Goal: Task Accomplishment & Management: Use online tool/utility

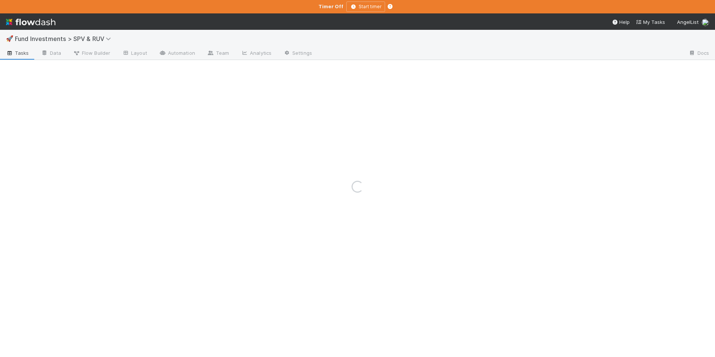
click at [76, 34] on span "Fund Investments > SPV & RUV" at bounding box center [68, 38] width 106 height 9
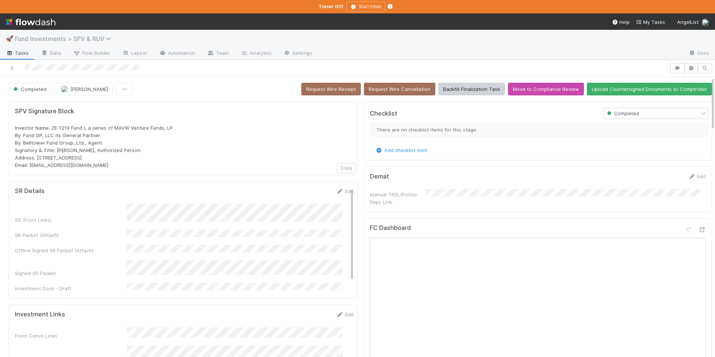
click at [77, 37] on span "Fund Investments > SPV & RUV" at bounding box center [65, 38] width 100 height 7
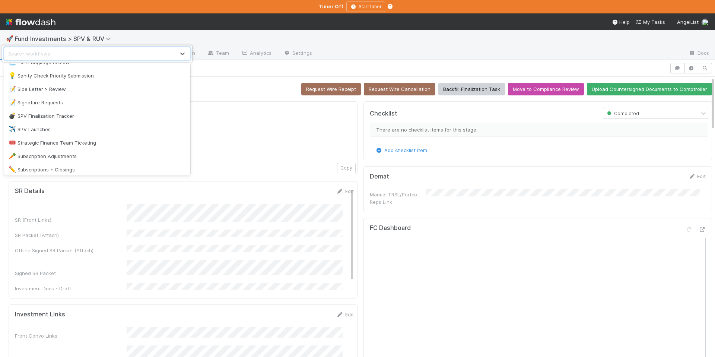
scroll to position [963, 0]
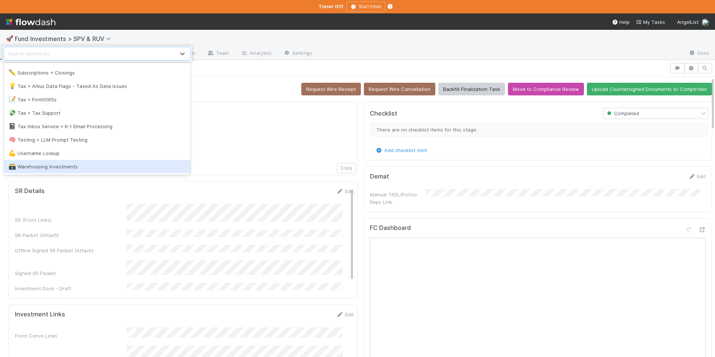
click at [83, 163] on div "🗃️ Warehousing Investments" at bounding box center [97, 166] width 177 height 7
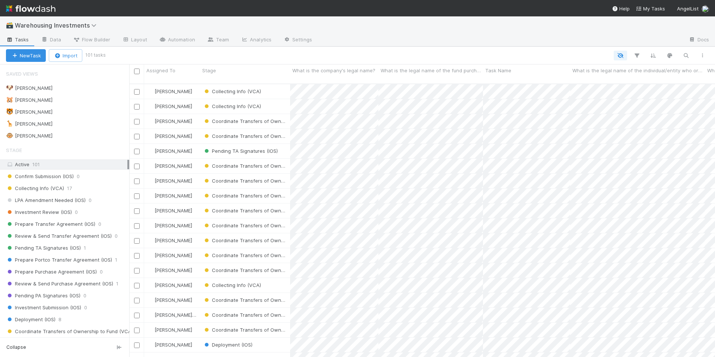
scroll to position [274, 580]
click at [77, 23] on span "Warehousing Investments" at bounding box center [57, 25] width 85 height 7
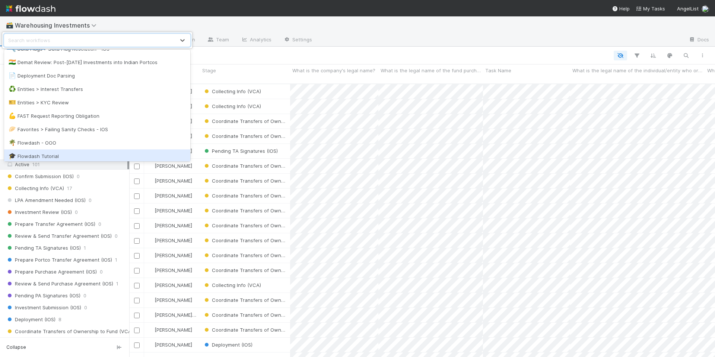
scroll to position [485, 0]
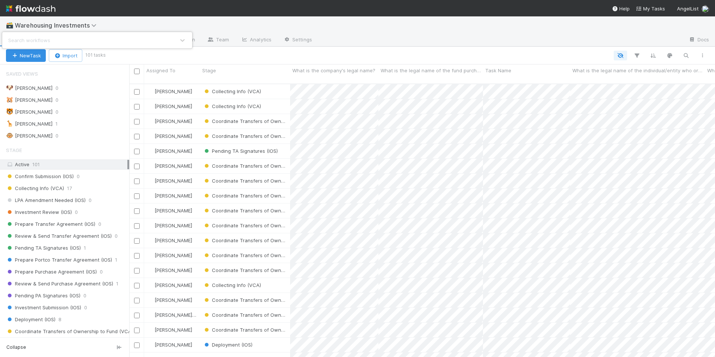
click at [116, 25] on div "Search workflows" at bounding box center [357, 178] width 715 height 357
click at [51, 27] on span "Warehousing Investments" at bounding box center [57, 25] width 85 height 7
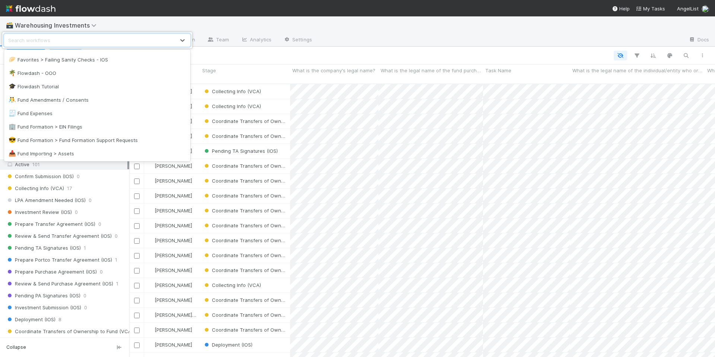
scroll to position [465, 0]
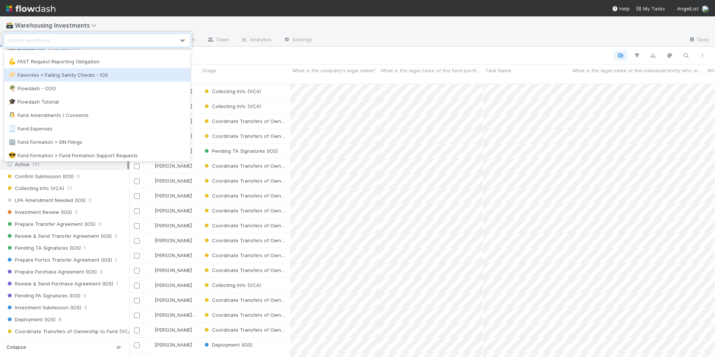
click at [87, 80] on div "🥟 Favorites > Failing Sanity Checks - IOS" at bounding box center [97, 74] width 186 height 13
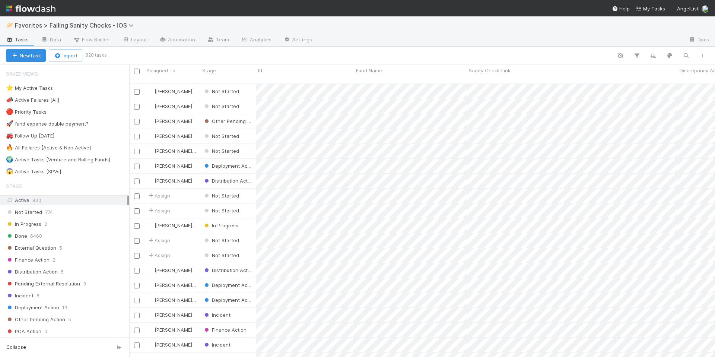
scroll to position [274, 580]
click at [80, 86] on div "⭐ My Active Tasks 4" at bounding box center [67, 87] width 123 height 9
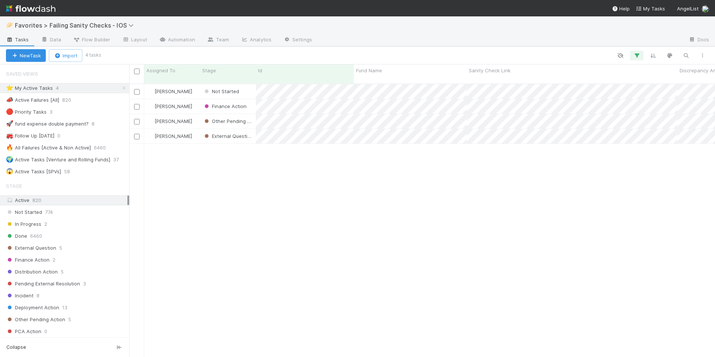
scroll to position [274, 580]
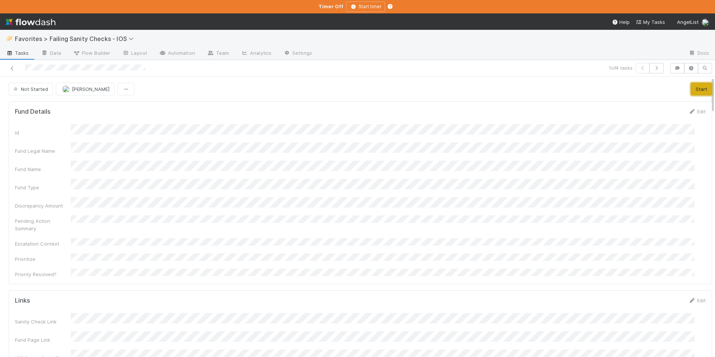
click at [690, 90] on button "Start" at bounding box center [700, 89] width 21 height 13
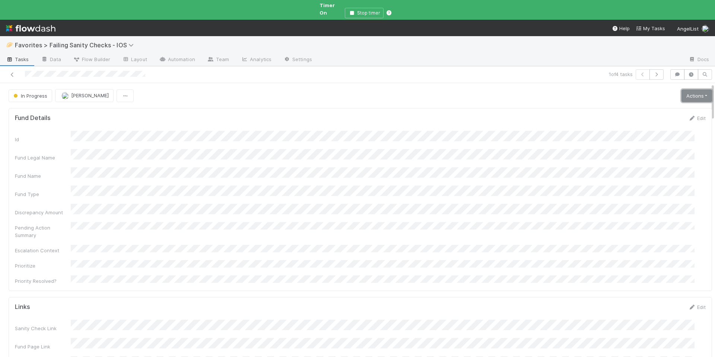
click at [689, 93] on link "Actions" at bounding box center [696, 95] width 31 height 13
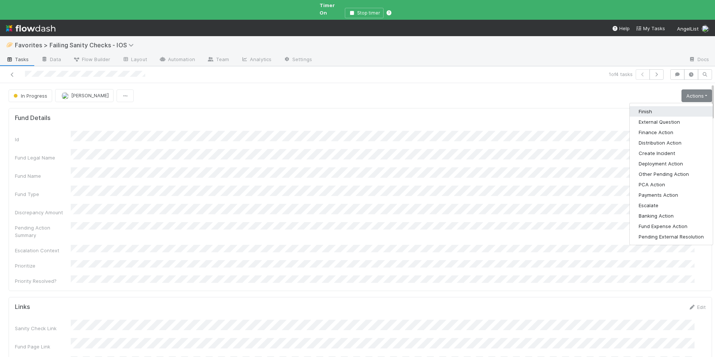
click at [658, 106] on button "Finish" at bounding box center [670, 111] width 83 height 10
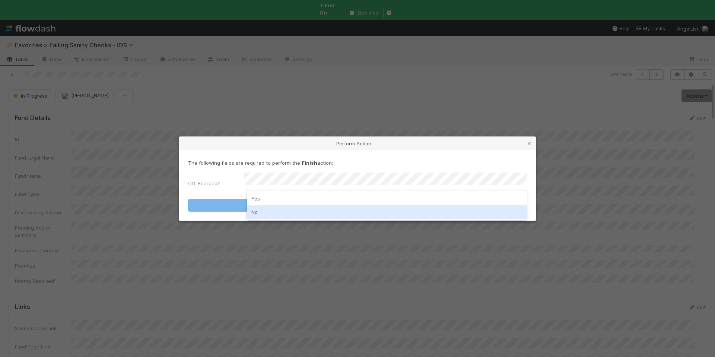
click at [275, 208] on div "No" at bounding box center [387, 211] width 280 height 13
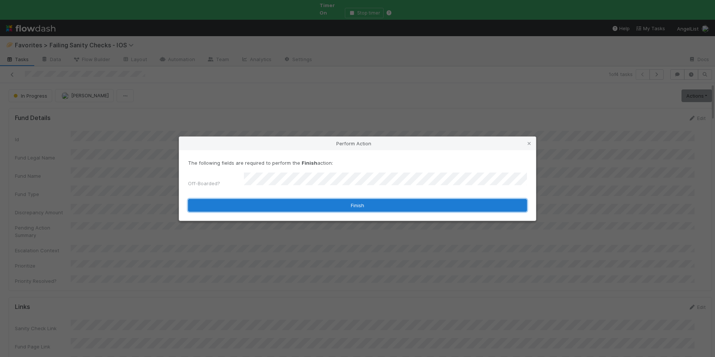
click at [308, 203] on button "Finish" at bounding box center [357, 205] width 339 height 13
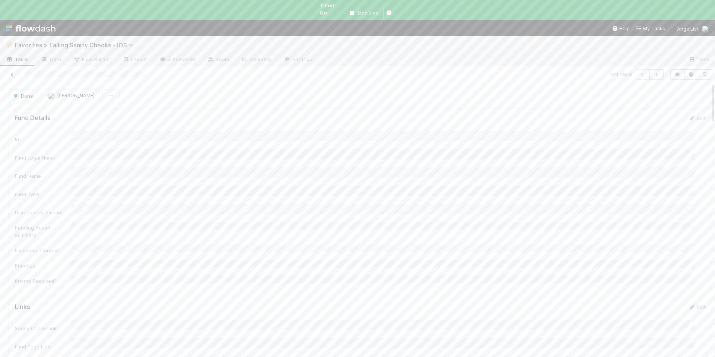
click at [11, 72] on icon at bounding box center [12, 74] width 7 height 5
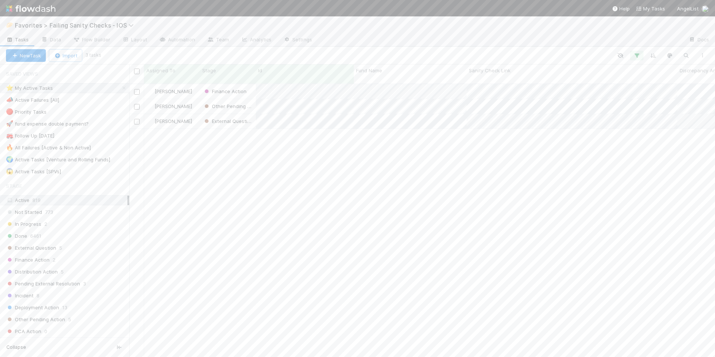
scroll to position [274, 580]
click at [84, 24] on span "Favorites > Failing Sanity Checks - IOS" at bounding box center [76, 25] width 122 height 7
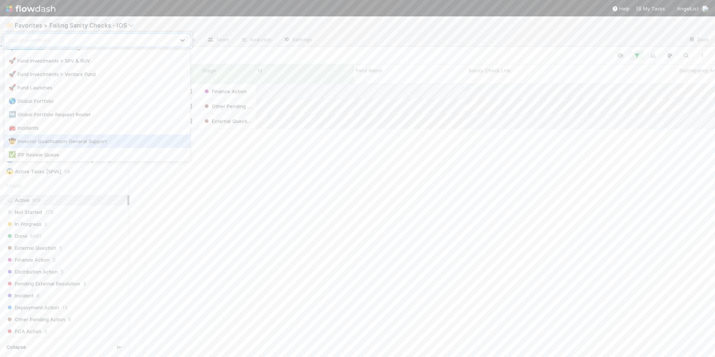
scroll to position [541, 0]
click at [95, 134] on div "🚀 Fund Investments > Venture Fund" at bounding box center [97, 133] width 177 height 7
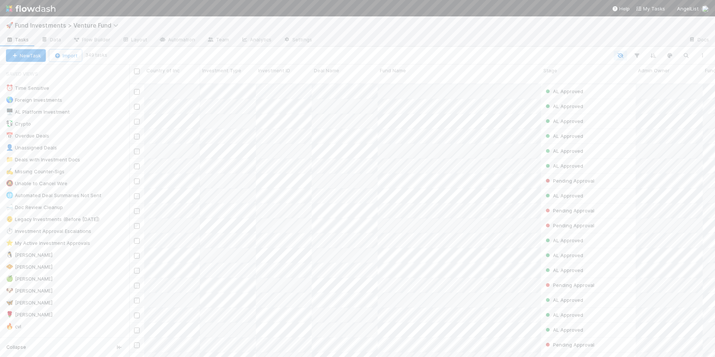
scroll to position [274, 580]
click at [52, 255] on div "🐧 Chloe 12" at bounding box center [67, 254] width 123 height 9
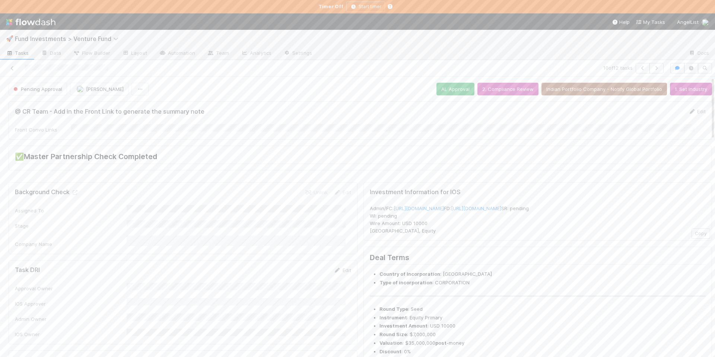
scroll to position [160, 0]
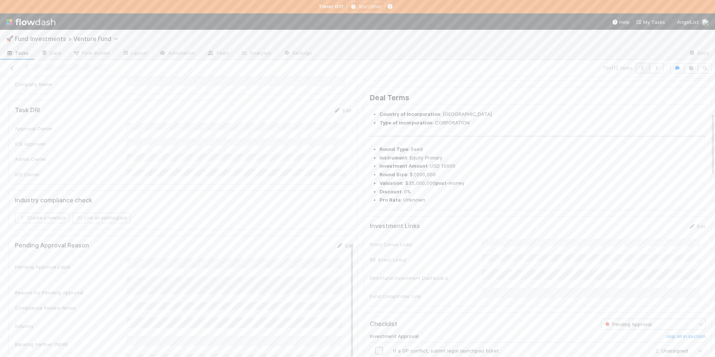
click at [635, 71] on button "button" at bounding box center [642, 68] width 14 height 10
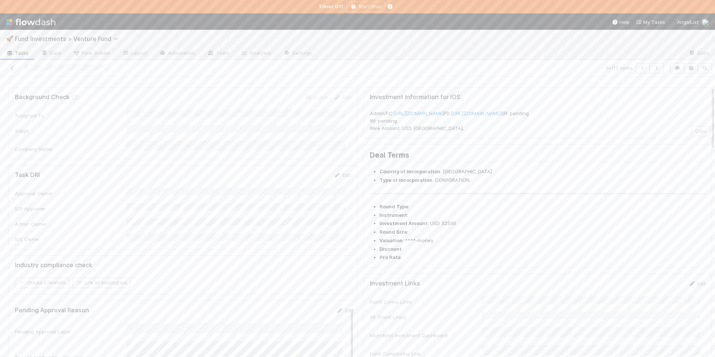
scroll to position [45, 0]
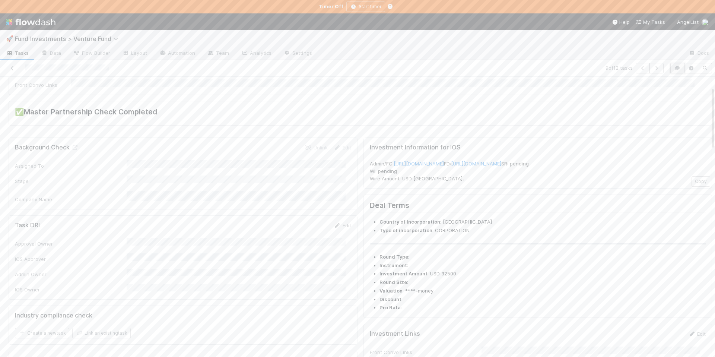
click at [673, 67] on icon "button" at bounding box center [676, 68] width 7 height 4
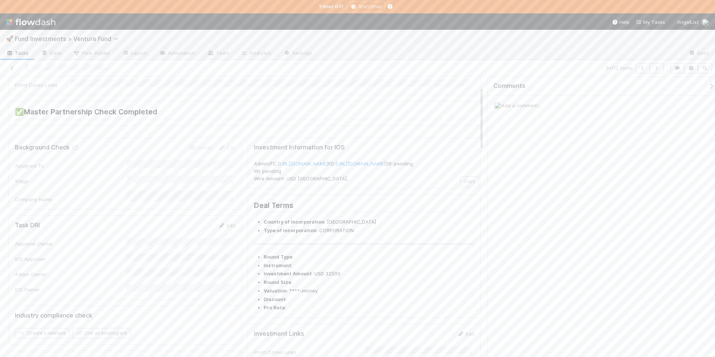
click at [568, 105] on div "Add a comment..." at bounding box center [604, 105] width 233 height 19
click at [543, 113] on div "Add a comment..." at bounding box center [604, 105] width 233 height 19
click at [541, 111] on div "Add a comment..." at bounding box center [604, 105] width 233 height 19
click at [538, 107] on span "Add a comment..." at bounding box center [521, 105] width 40 height 6
click at [537, 156] on span "Sarah Zheng" at bounding box center [538, 155] width 38 height 6
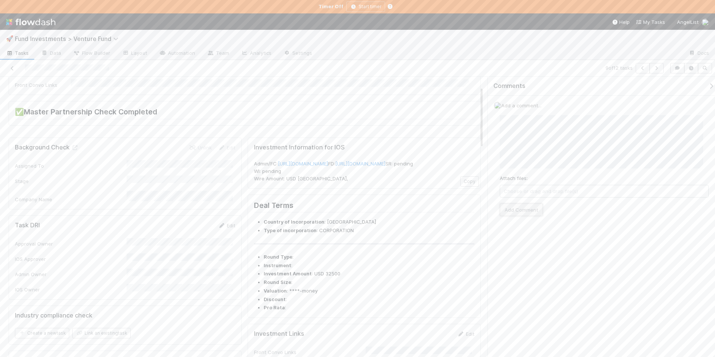
click at [515, 207] on button "Add Comment" at bounding box center [520, 209] width 43 height 13
click at [642, 66] on icon "button" at bounding box center [642, 68] width 7 height 4
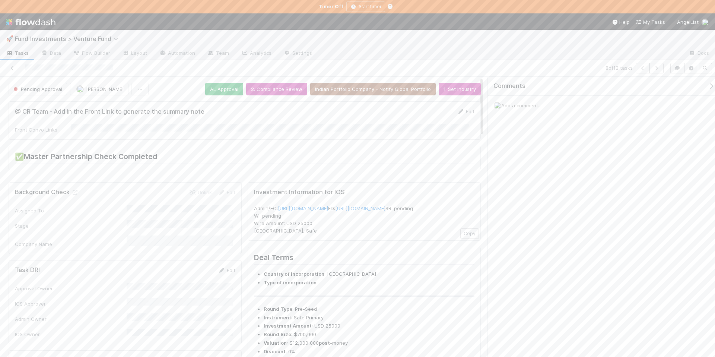
click at [710, 91] on div "Comments" at bounding box center [604, 86] width 233 height 19
click at [707, 84] on icon "button" at bounding box center [710, 86] width 7 height 6
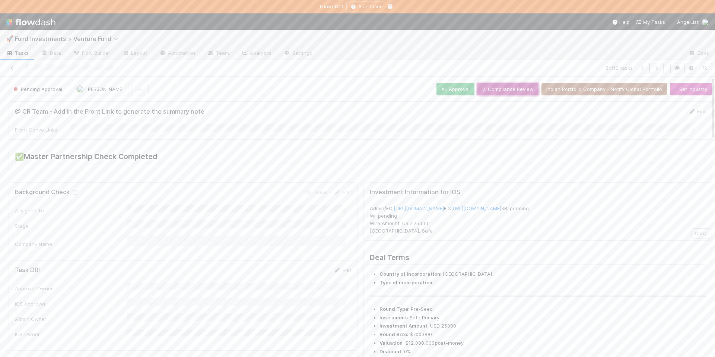
click at [501, 86] on button "2. Compliance Review" at bounding box center [507, 89] width 61 height 13
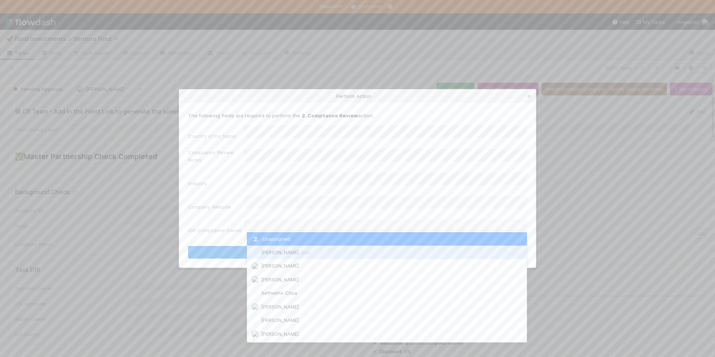
click at [291, 253] on span "Chloe Hammett you" at bounding box center [285, 252] width 49 height 6
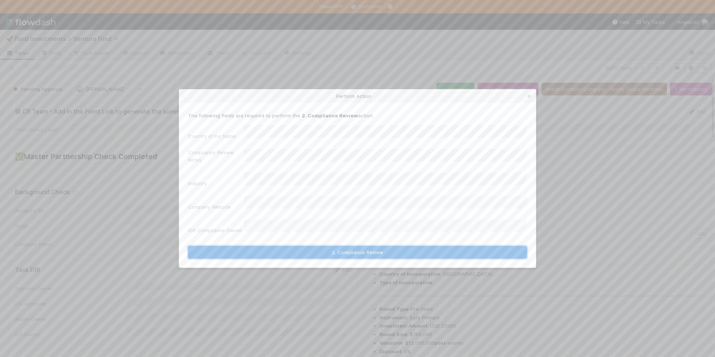
click at [343, 246] on button "2. Compliance Review" at bounding box center [357, 252] width 339 height 13
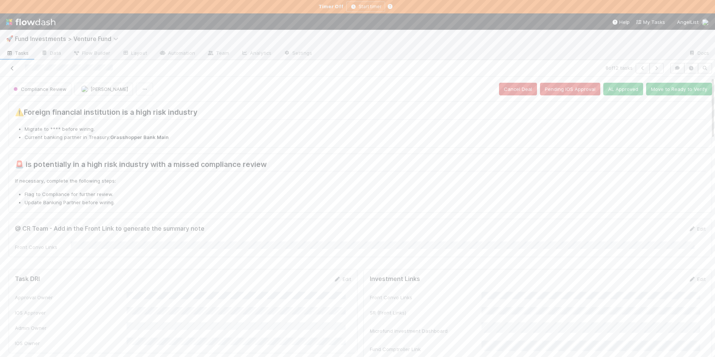
click at [13, 69] on icon at bounding box center [12, 68] width 7 height 5
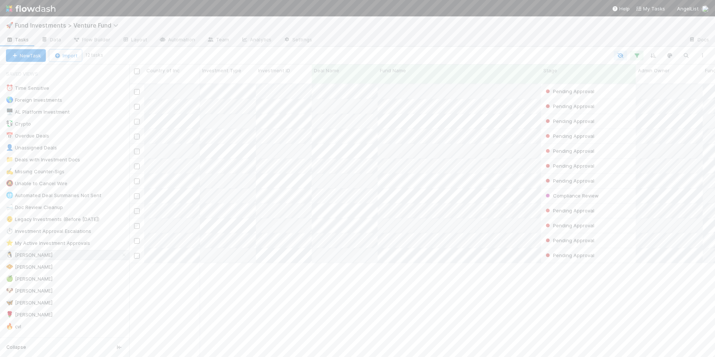
scroll to position [274, 580]
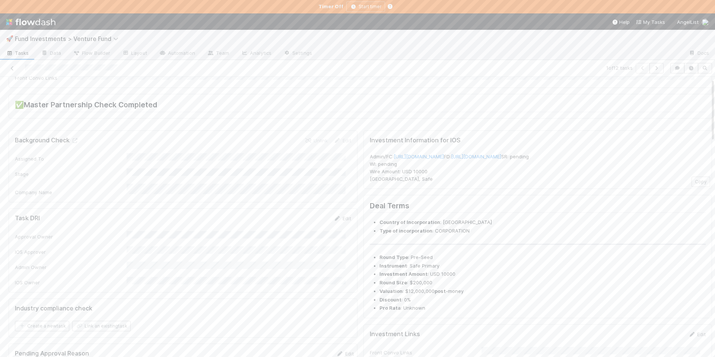
scroll to position [57, 0]
click at [466, 147] on div "Admin/FC: https://venture.angellist.com/v/admin/funds/investment/29486 FD: http…" at bounding box center [538, 162] width 336 height 30
click at [444, 148] on link "https://venture.angellist.com/v/admin/funds/investment/29486" at bounding box center [418, 151] width 50 height 6
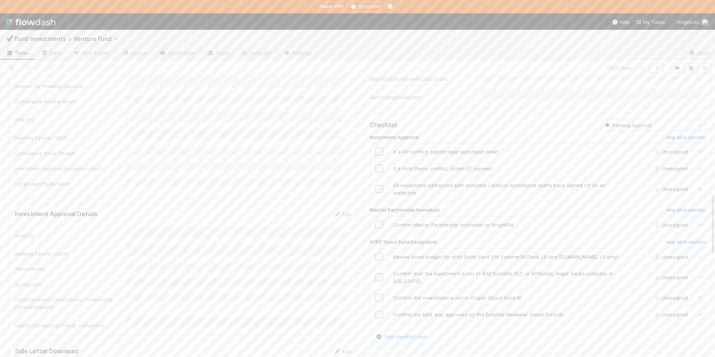
scroll to position [516, 0]
click at [375, 95] on input "checkbox" at bounding box center [378, 98] width 7 height 7
click at [628, 153] on div "skip" at bounding box center [639, 156] width 22 height 7
click at [635, 154] on link "skip" at bounding box center [639, 157] width 9 height 6
click at [372, 113] on td at bounding box center [379, 119] width 19 height 24
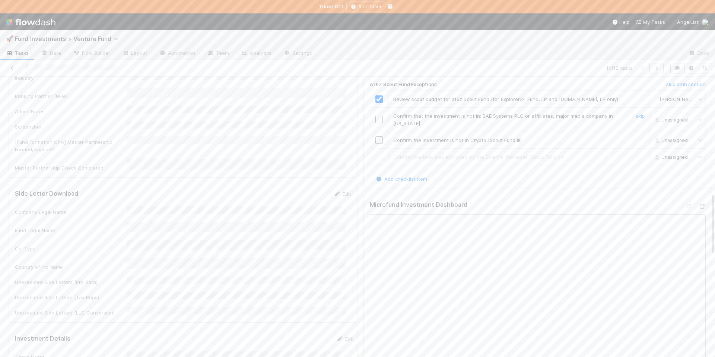
click at [373, 122] on td at bounding box center [379, 119] width 19 height 24
click at [375, 118] on input "checkbox" at bounding box center [378, 119] width 7 height 7
click at [375, 136] on input "checkbox" at bounding box center [378, 139] width 7 height 7
click at [10, 68] on icon at bounding box center [12, 68] width 7 height 5
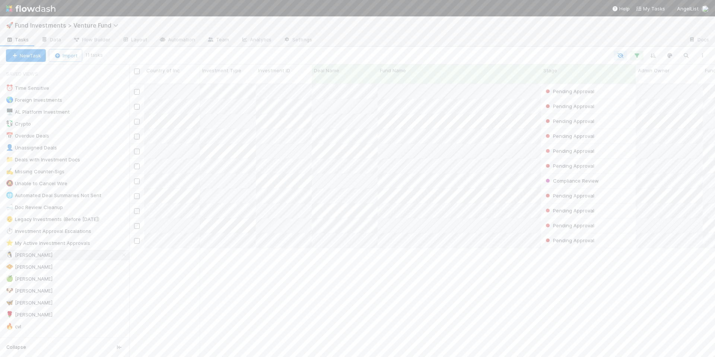
scroll to position [6, 6]
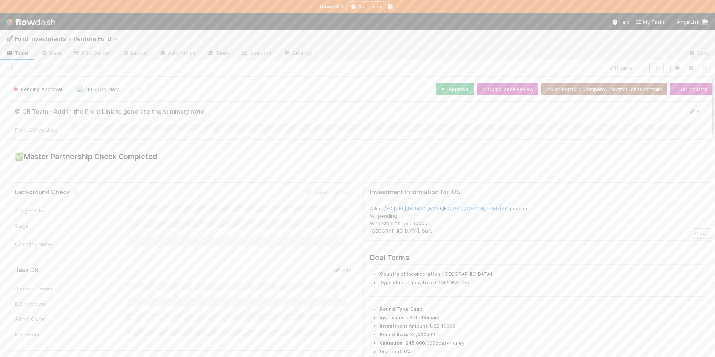
click at [444, 205] on link "https://venture.angellist.com/v/admin/funds/investment/29469" at bounding box center [418, 208] width 50 height 6
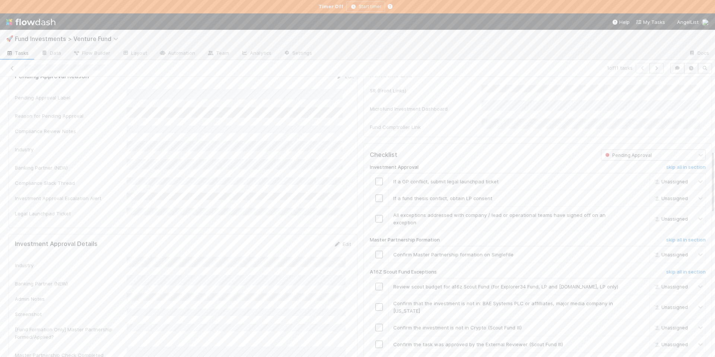
scroll to position [476, 0]
click at [375, 160] on input "checkbox" at bounding box center [378, 158] width 7 height 7
click at [374, 172] on td at bounding box center [379, 179] width 19 height 17
click at [375, 176] on input "checkbox" at bounding box center [378, 179] width 7 height 7
checkbox input "true"
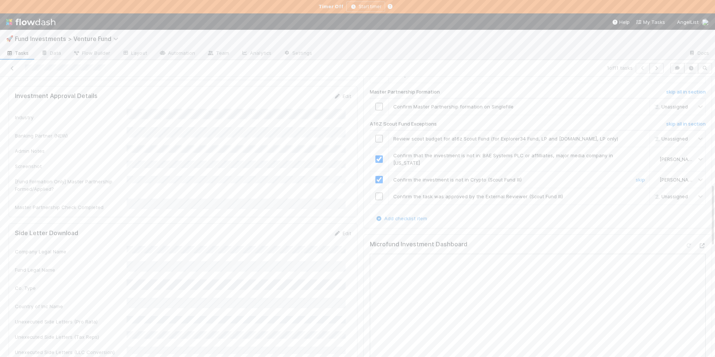
click at [376, 177] on input "checkbox" at bounding box center [378, 179] width 7 height 7
click at [378, 176] on div at bounding box center [379, 179] width 18 height 7
click at [375, 176] on input "checkbox" at bounding box center [378, 179] width 7 height 7
click at [635, 194] on link "skip" at bounding box center [639, 196] width 9 height 6
click at [375, 135] on input "checkbox" at bounding box center [378, 138] width 7 height 7
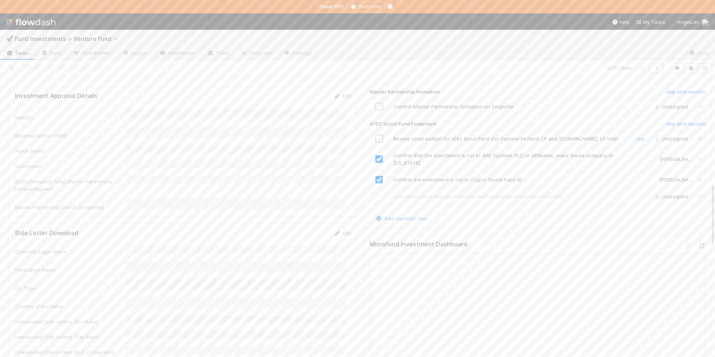
click at [375, 135] on input "checkbox" at bounding box center [378, 138] width 7 height 7
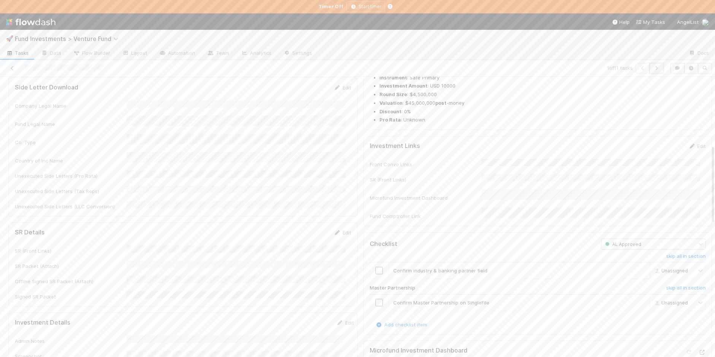
click at [652, 67] on icon "button" at bounding box center [655, 68] width 7 height 4
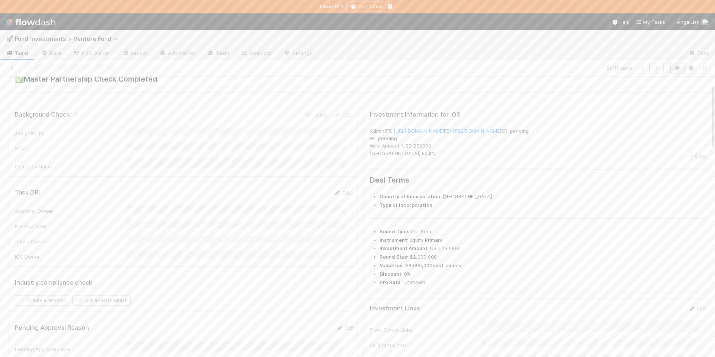
click at [671, 71] on button "button" at bounding box center [677, 68] width 14 height 10
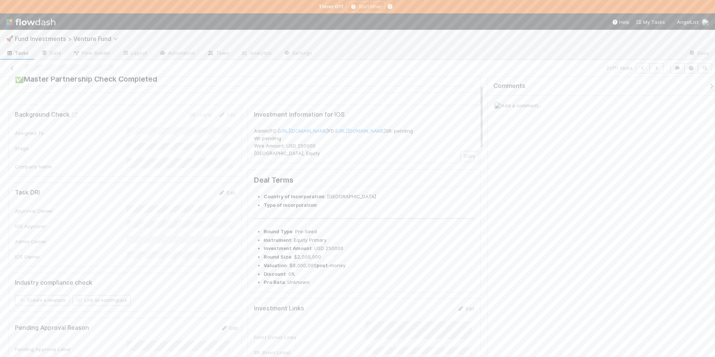
click at [547, 105] on div "Add a comment..." at bounding box center [604, 105] width 233 height 19
click at [524, 106] on span "Add a comment..." at bounding box center [521, 105] width 40 height 6
click at [525, 147] on span "Durga Arjun" at bounding box center [538, 144] width 38 height 6
click at [512, 208] on button "Add Comment" at bounding box center [520, 209] width 43 height 13
click at [657, 71] on button "button" at bounding box center [656, 68] width 14 height 10
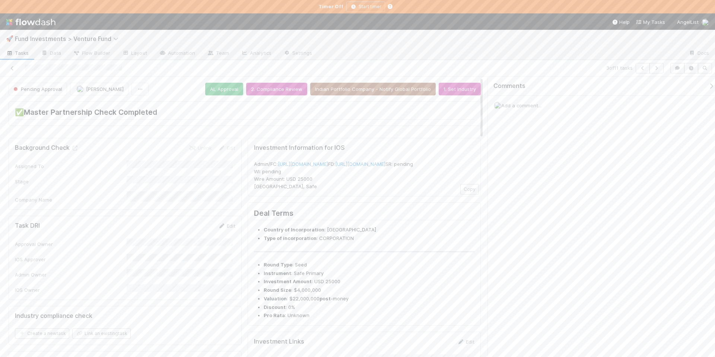
click at [707, 87] on icon "button" at bounding box center [710, 86] width 7 height 6
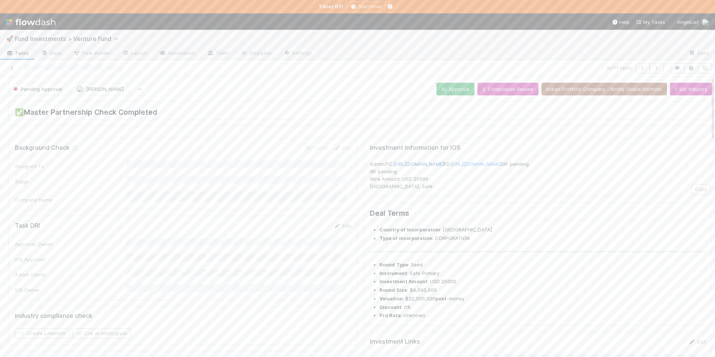
click at [444, 162] on link "https://venture.angellist.com/v/admin/funds/investment/29419" at bounding box center [418, 164] width 50 height 6
click at [673, 69] on icon "button" at bounding box center [676, 68] width 7 height 4
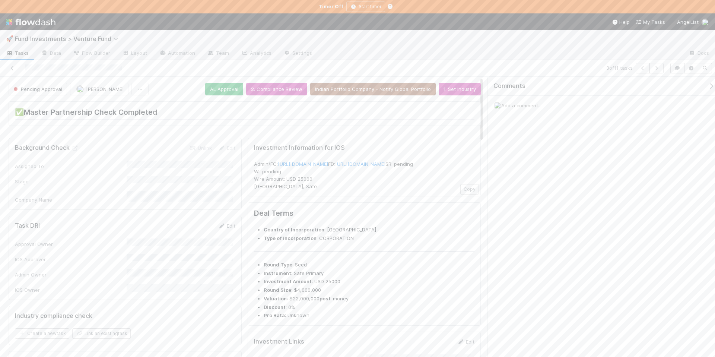
click at [532, 107] on span "Add a comment..." at bounding box center [521, 105] width 40 height 6
click at [532, 211] on button "Add Comment" at bounding box center [520, 209] width 43 height 13
click at [652, 72] on button "button" at bounding box center [656, 68] width 14 height 10
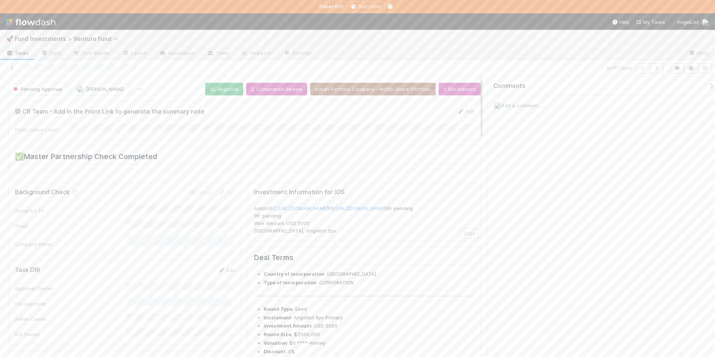
click at [707, 86] on icon "button" at bounding box center [710, 86] width 7 height 6
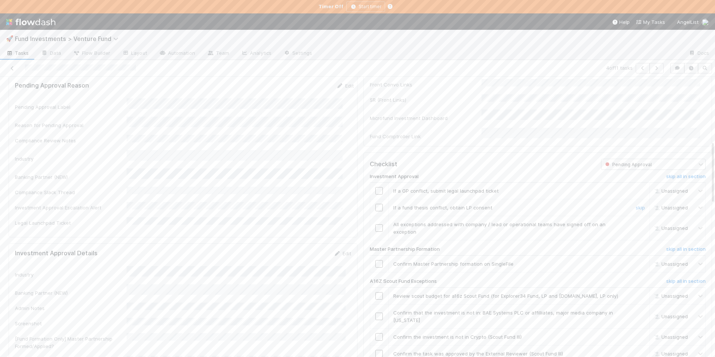
scroll to position [445, 0]
click at [635, 227] on link "skip" at bounding box center [639, 228] width 9 height 6
click at [375, 187] on input "checkbox" at bounding box center [378, 190] width 7 height 7
click at [375, 207] on input "checkbox" at bounding box center [378, 210] width 7 height 7
click at [375, 191] on input "checkbox" at bounding box center [378, 190] width 7 height 7
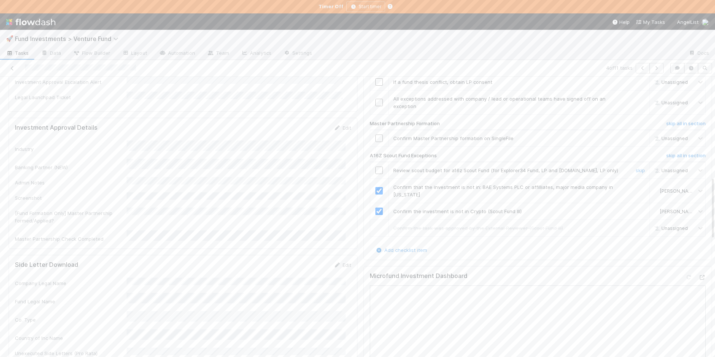
click at [375, 168] on input "checkbox" at bounding box center [378, 169] width 7 height 7
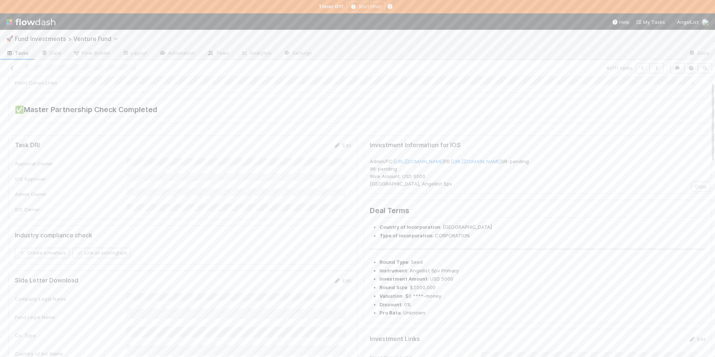
scroll to position [0, 0]
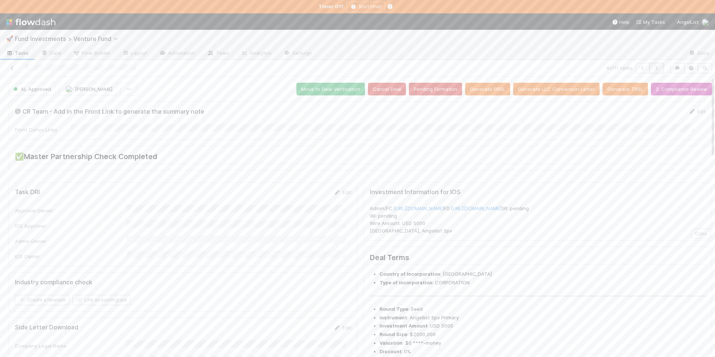
click at [656, 66] on button "button" at bounding box center [656, 68] width 14 height 10
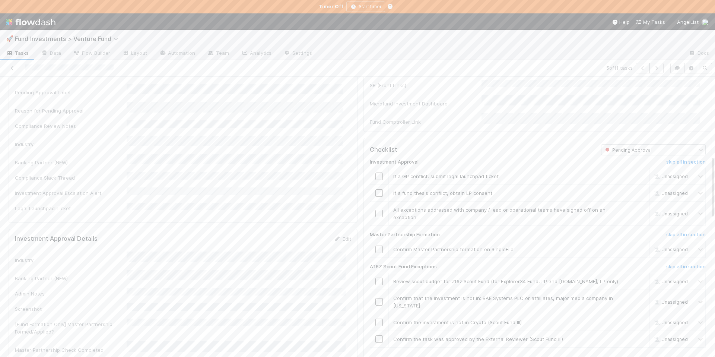
scroll to position [354, 0]
click at [375, 257] on input "checkbox" at bounding box center [378, 260] width 7 height 7
click at [635, 316] on link "skip" at bounding box center [639, 319] width 9 height 6
click at [375, 279] on input "checkbox" at bounding box center [378, 281] width 7 height 7
click at [375, 300] on input "checkbox" at bounding box center [378, 301] width 7 height 7
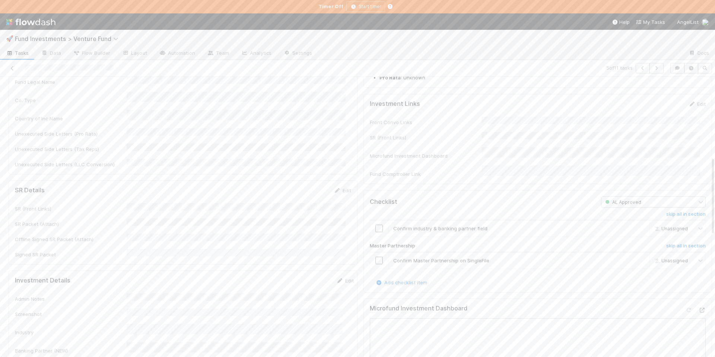
scroll to position [176, 0]
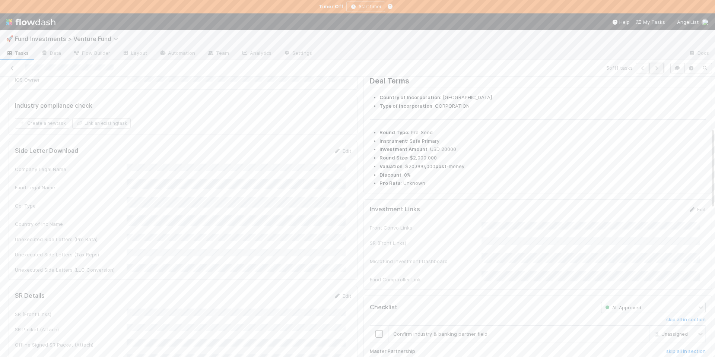
click at [652, 70] on button "button" at bounding box center [656, 68] width 14 height 10
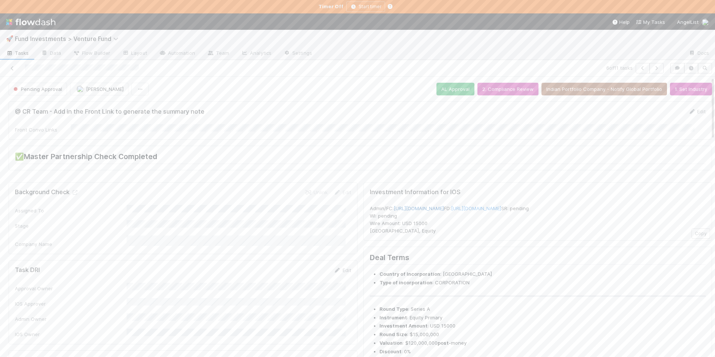
click at [444, 205] on link "https://venture.angellist.com/v/admin/funds/investment/29386" at bounding box center [418, 208] width 50 height 6
click at [673, 67] on icon "button" at bounding box center [676, 68] width 7 height 4
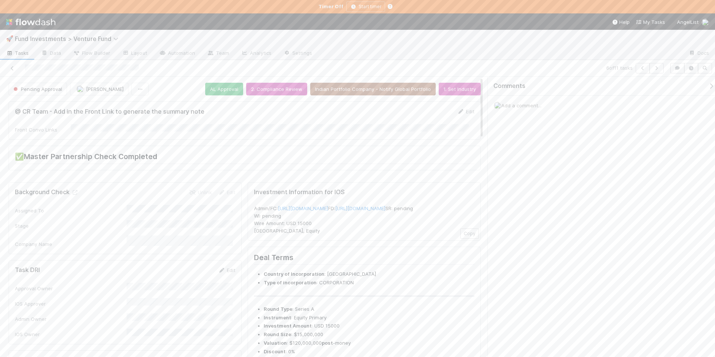
click at [541, 107] on span "Add a comment..." at bounding box center [521, 105] width 40 height 6
click at [506, 212] on button "Add Comment" at bounding box center [520, 209] width 43 height 13
click at [662, 72] on button "button" at bounding box center [656, 68] width 14 height 10
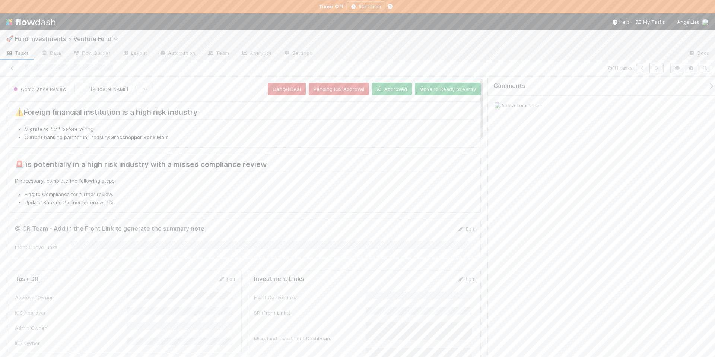
click at [707, 89] on icon "button" at bounding box center [710, 86] width 7 height 6
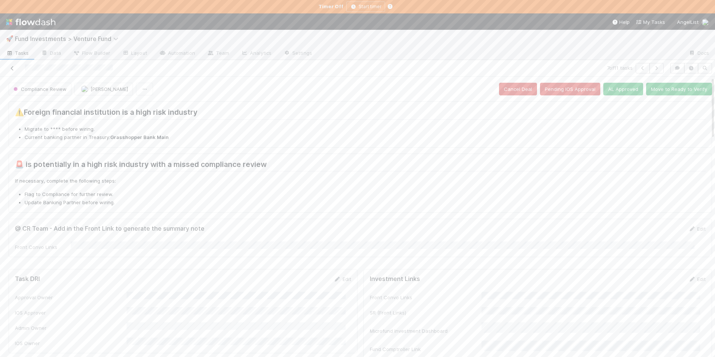
click at [13, 67] on icon at bounding box center [12, 68] width 7 height 5
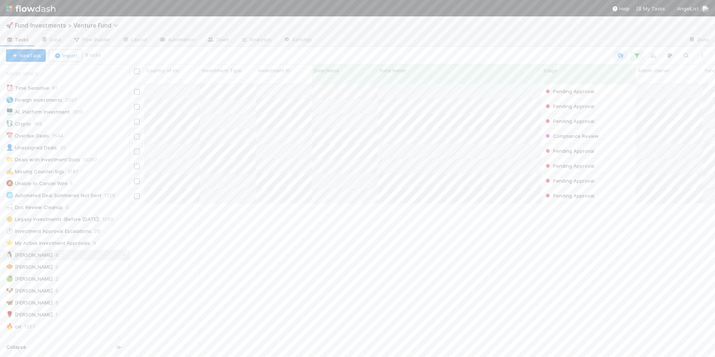
scroll to position [6, 6]
click at [96, 30] on div "🚀 Fund Investments > Venture Fund" at bounding box center [357, 25] width 715 height 18
click at [96, 29] on span "Fund Investments > Venture Fund" at bounding box center [68, 25] width 107 height 7
click at [90, 112] on div "🚀 Fund Investments > Rolling Fund" at bounding box center [97, 108] width 186 height 13
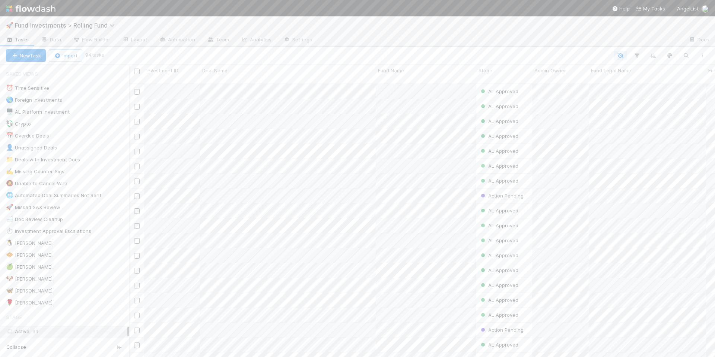
scroll to position [274, 580]
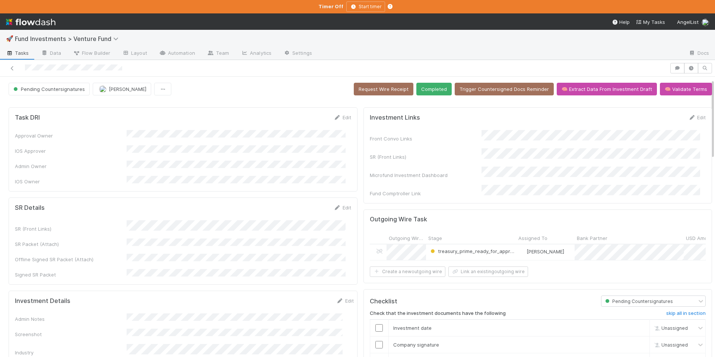
scroll to position [115, 0]
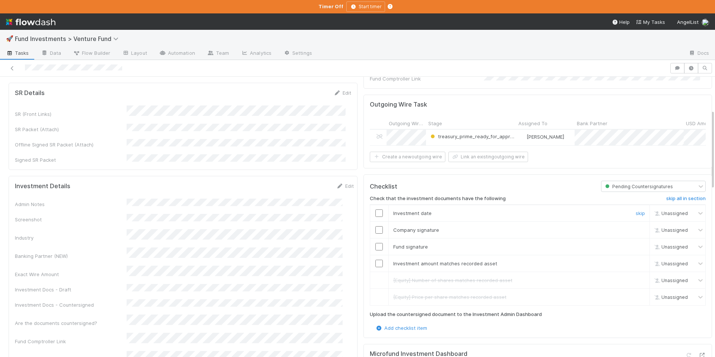
click at [375, 210] on input "checkbox" at bounding box center [378, 212] width 7 height 7
click at [375, 228] on input "checkbox" at bounding box center [378, 229] width 7 height 7
click at [375, 243] on input "checkbox" at bounding box center [378, 246] width 7 height 7
click at [376, 259] on input "checkbox" at bounding box center [378, 262] width 7 height 7
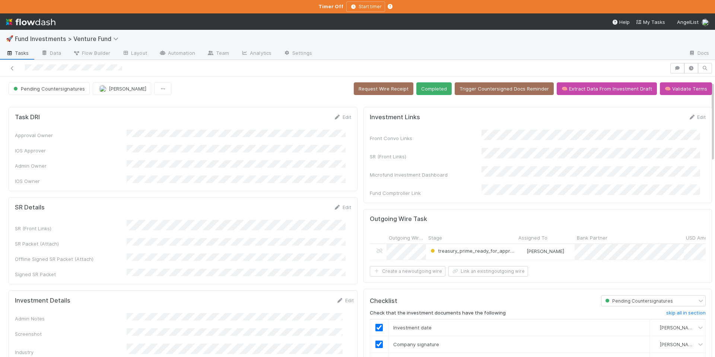
scroll to position [0, 0]
click at [422, 89] on button "Completed" at bounding box center [433, 89] width 35 height 13
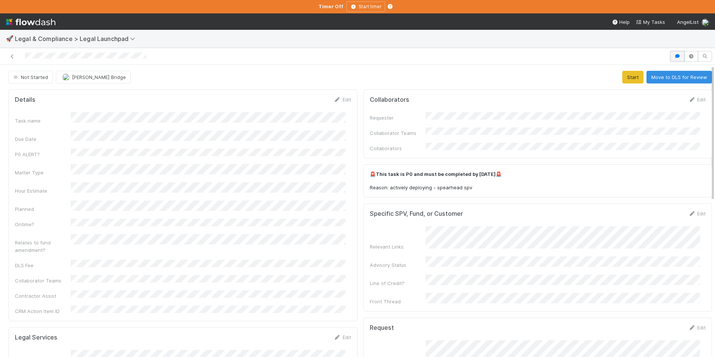
click at [673, 56] on icon "button" at bounding box center [676, 56] width 7 height 4
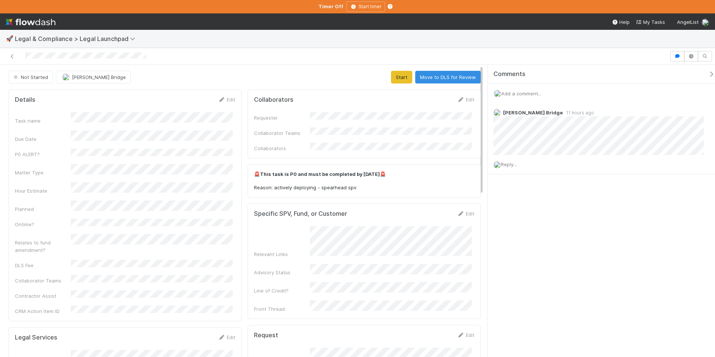
click at [707, 76] on icon "button" at bounding box center [710, 74] width 7 height 6
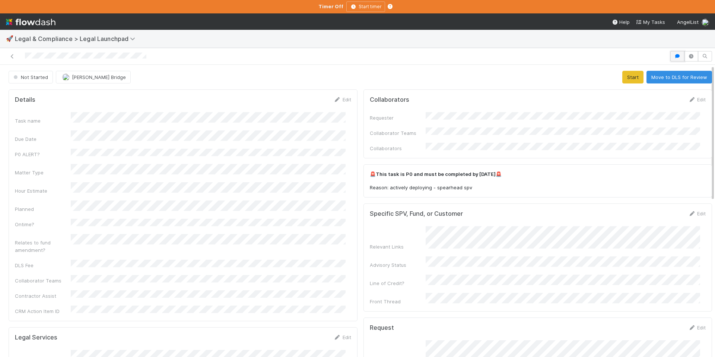
click at [670, 54] on button "button" at bounding box center [677, 56] width 14 height 10
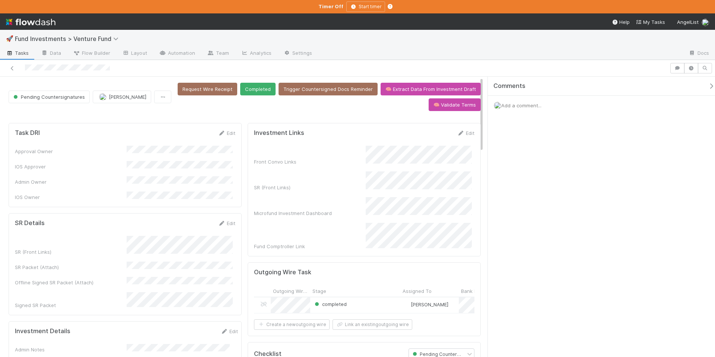
click at [707, 84] on icon "button" at bounding box center [710, 86] width 7 height 6
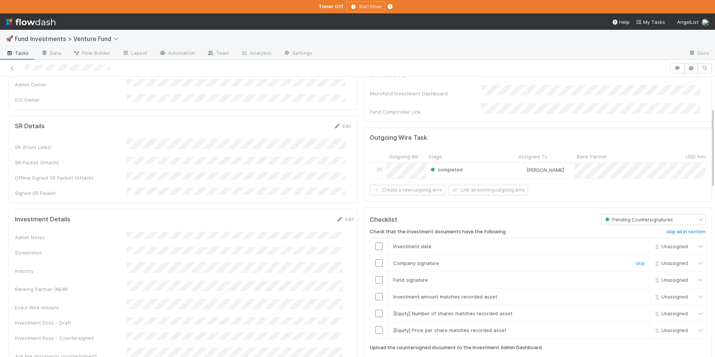
scroll to position [160, 0]
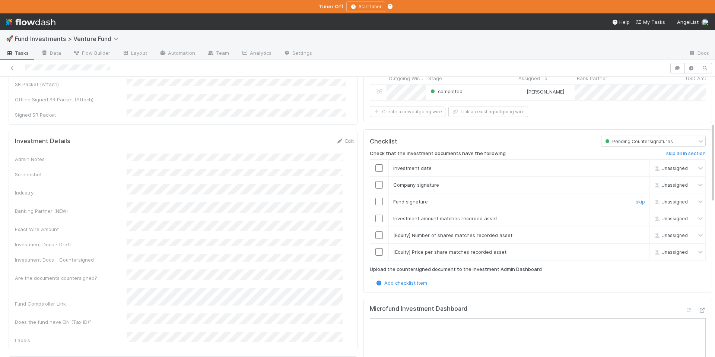
click at [375, 199] on input "checkbox" at bounding box center [378, 201] width 7 height 7
click at [375, 183] on input "checkbox" at bounding box center [378, 184] width 7 height 7
click at [375, 164] on input "checkbox" at bounding box center [378, 167] width 7 height 7
click at [375, 217] on input "checkbox" at bounding box center [378, 217] width 7 height 7
click at [375, 233] on input "checkbox" at bounding box center [378, 234] width 7 height 7
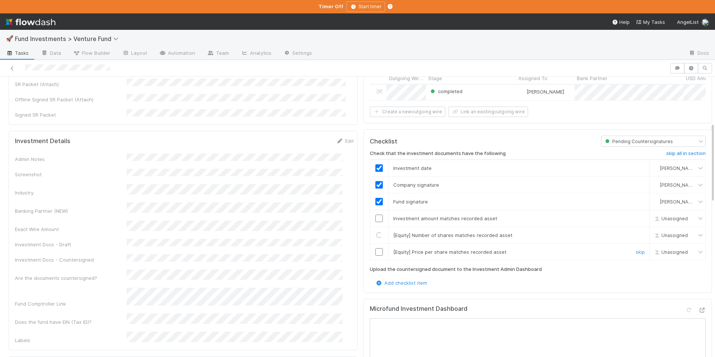
click at [375, 249] on input "checkbox" at bounding box center [378, 251] width 7 height 7
click at [375, 217] on input "checkbox" at bounding box center [378, 217] width 7 height 7
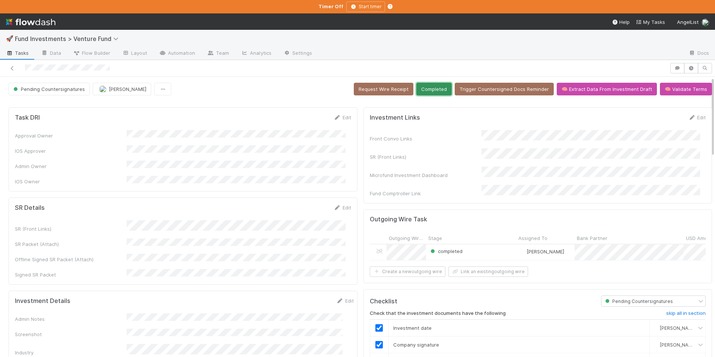
click at [427, 87] on button "Completed" at bounding box center [433, 89] width 35 height 13
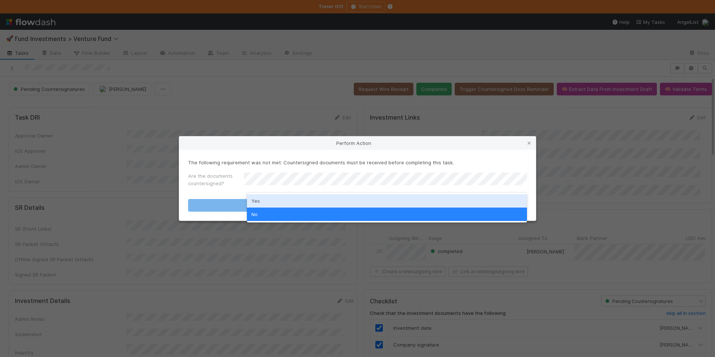
click at [318, 201] on div "Yes" at bounding box center [387, 200] width 280 height 13
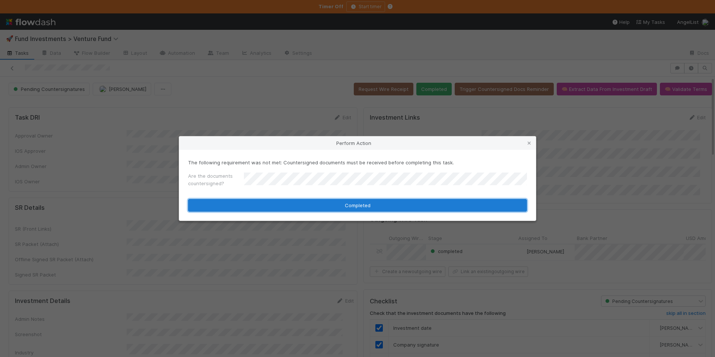
click at [326, 202] on button "Completed" at bounding box center [357, 205] width 339 height 13
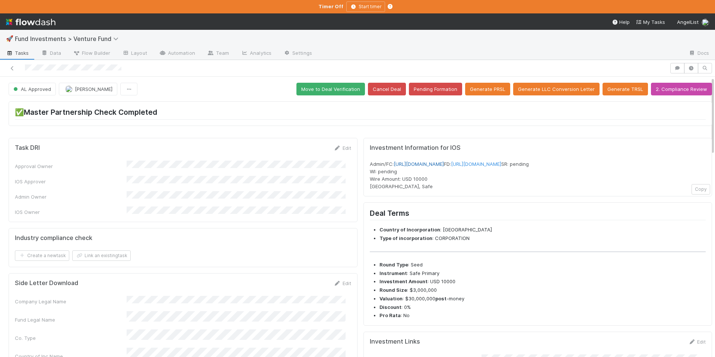
click at [444, 164] on link "[URL][DOMAIN_NAME]" at bounding box center [418, 164] width 50 height 6
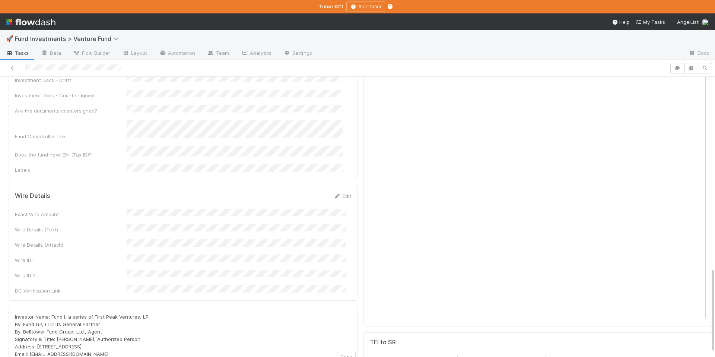
scroll to position [649, 0]
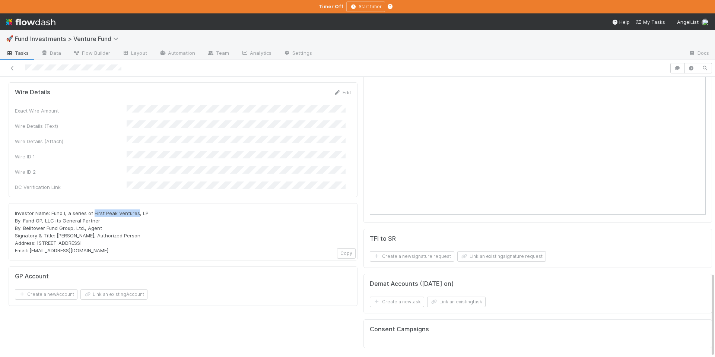
drag, startPoint x: 136, startPoint y: 146, endPoint x: 93, endPoint y: 143, distance: 43.3
click at [93, 210] on span "Investor Name: Fund I, a series of First Peak Ventures, LP By: Fund GP, LLC its…" at bounding box center [82, 231] width 134 height 43
copy span "First Peak Ventures"
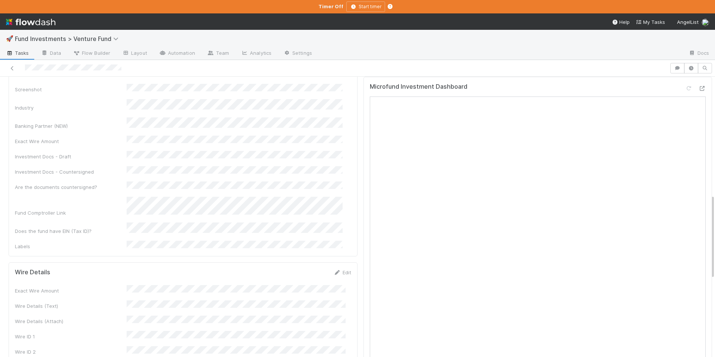
scroll to position [276, 0]
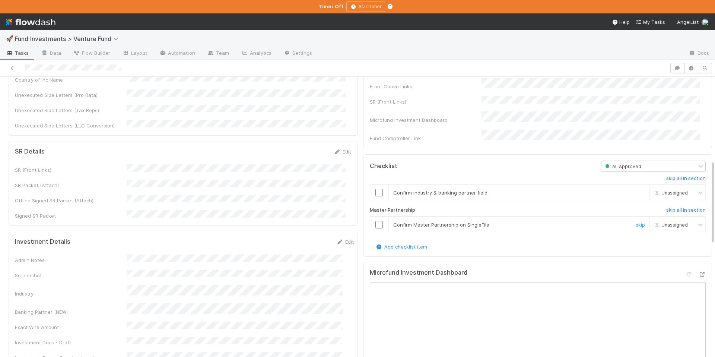
click at [375, 228] on input "checkbox" at bounding box center [378, 224] width 7 height 7
click at [375, 196] on input "checkbox" at bounding box center [378, 192] width 7 height 7
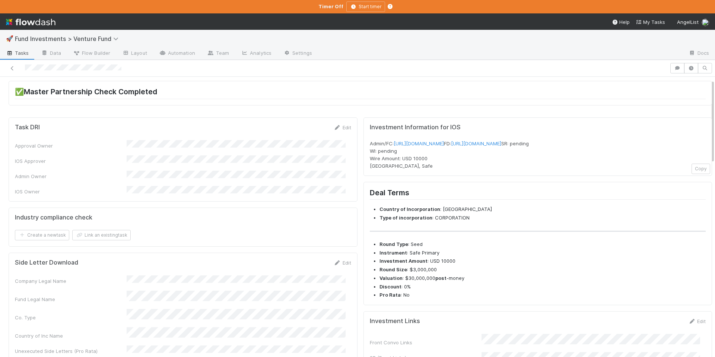
scroll to position [346, 0]
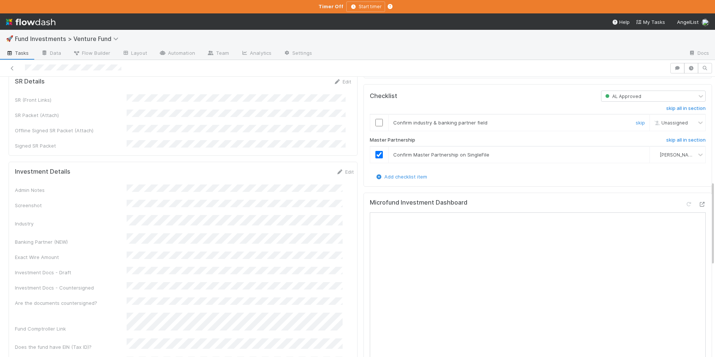
click at [376, 126] on input "checkbox" at bounding box center [378, 122] width 7 height 7
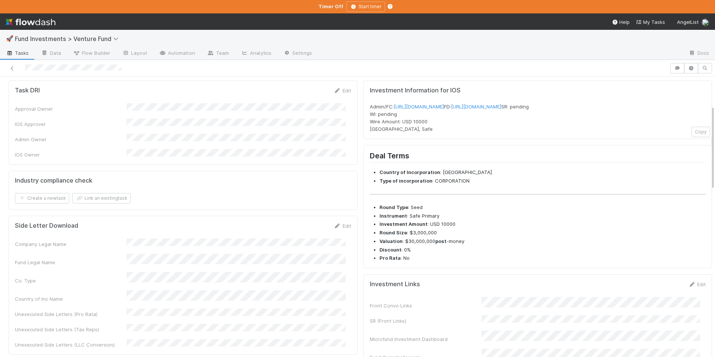
scroll to position [0, 0]
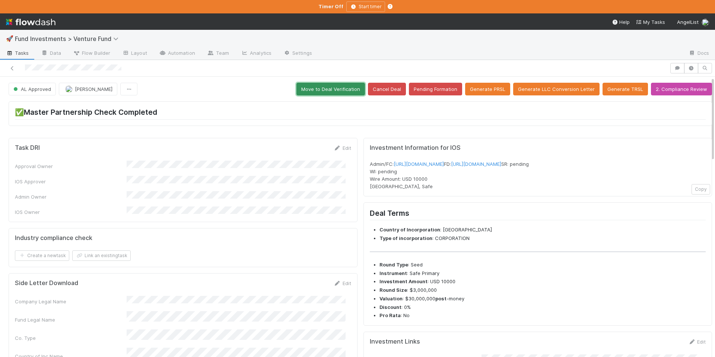
click at [325, 95] on button "Move to Deal Verification" at bounding box center [330, 89] width 68 height 13
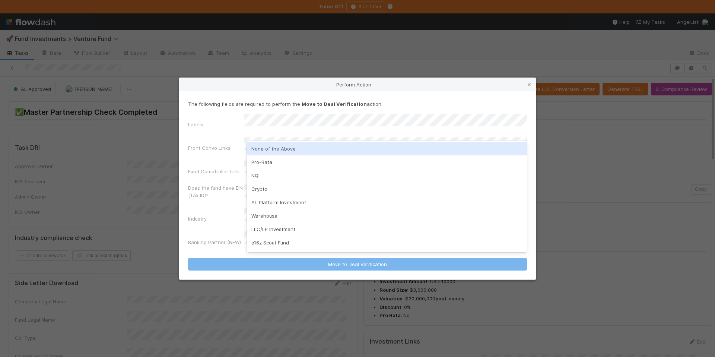
click at [304, 143] on div "None of the Above" at bounding box center [387, 148] width 280 height 13
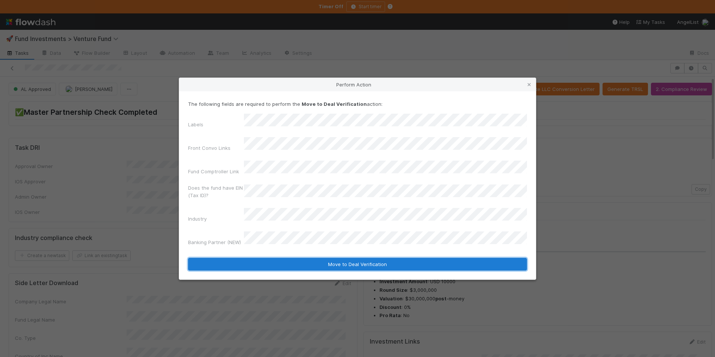
click at [352, 258] on button "Move to Deal Verification" at bounding box center [357, 264] width 339 height 13
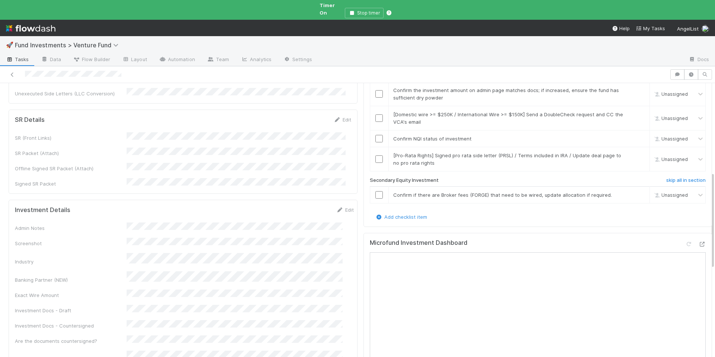
scroll to position [254, 0]
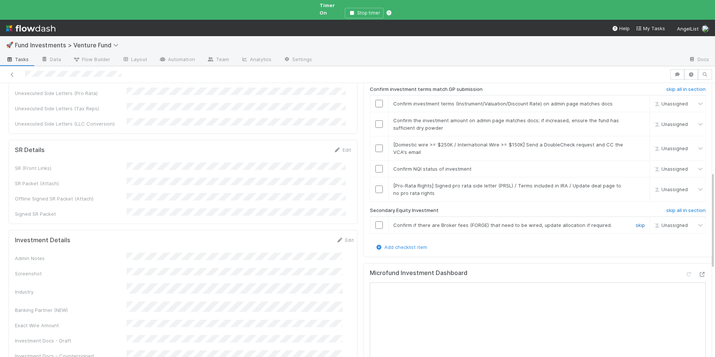
click at [635, 222] on link "skip" at bounding box center [639, 225] width 9 height 6
click at [635, 182] on link "skip" at bounding box center [639, 185] width 9 height 6
click at [375, 166] on input "checkbox" at bounding box center [378, 169] width 7 height 7
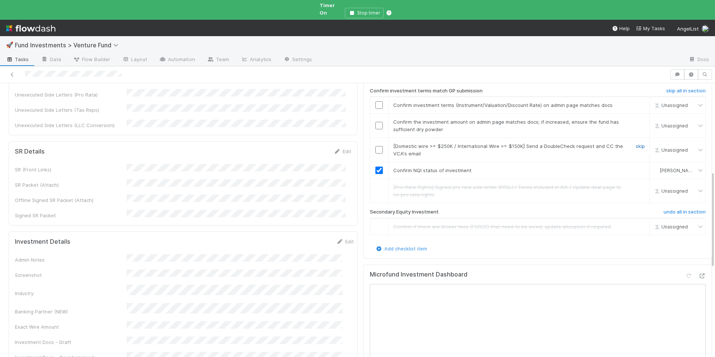
click at [635, 143] on link "skip" at bounding box center [639, 146] width 9 height 6
click at [375, 122] on input "checkbox" at bounding box center [378, 125] width 7 height 7
click at [375, 101] on input "checkbox" at bounding box center [378, 104] width 7 height 7
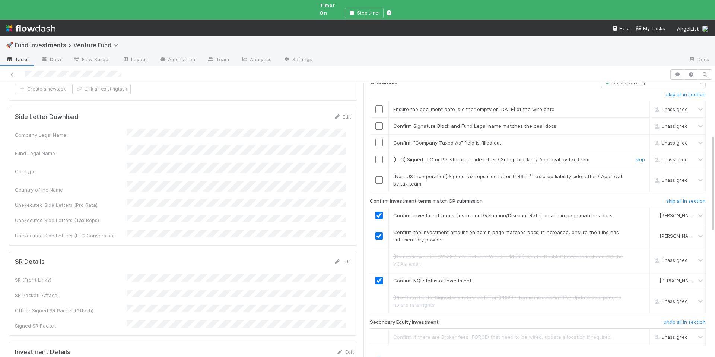
scroll to position [137, 0]
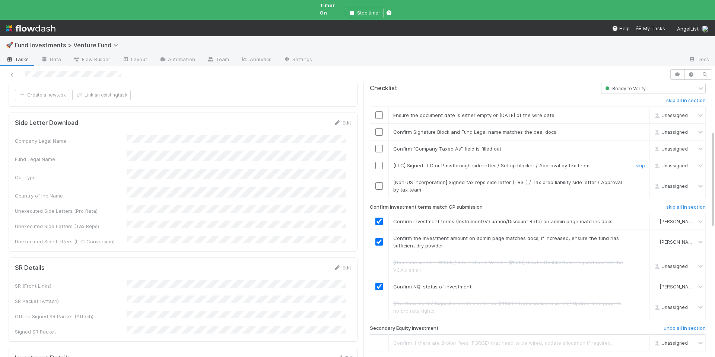
drag, startPoint x: 626, startPoint y: 151, endPoint x: 626, endPoint y: 155, distance: 4.5
click at [635, 162] on link "skip" at bounding box center [639, 165] width 9 height 6
click at [635, 179] on link "skip" at bounding box center [639, 182] width 9 height 6
click at [635, 162] on link "skip" at bounding box center [639, 165] width 9 height 6
click at [375, 145] on input "checkbox" at bounding box center [378, 148] width 7 height 7
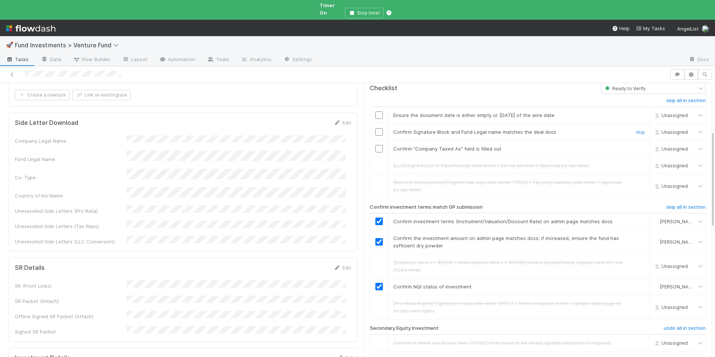
click at [375, 128] on input "checkbox" at bounding box center [378, 131] width 7 height 7
checkbox input "true"
click at [373, 106] on td at bounding box center [379, 114] width 19 height 17
click at [375, 111] on input "checkbox" at bounding box center [378, 114] width 7 height 7
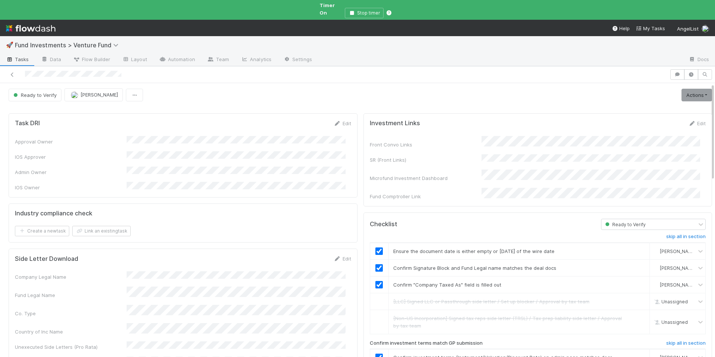
scroll to position [0, 0]
click at [684, 89] on link "Actions" at bounding box center [696, 95] width 31 height 13
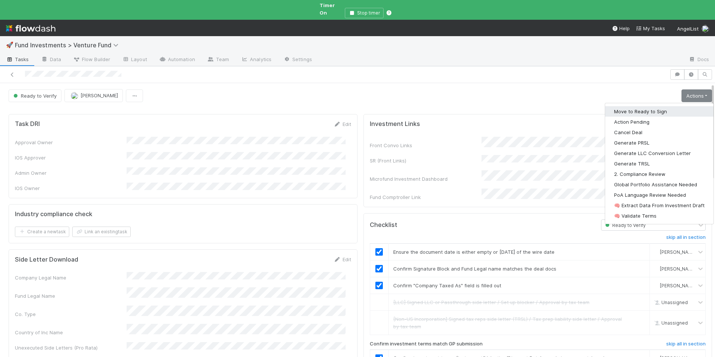
click at [656, 106] on button "Move to Ready to Sign" at bounding box center [659, 111] width 108 height 10
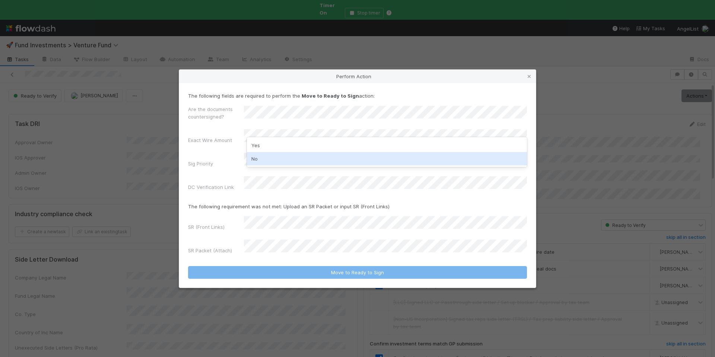
click at [272, 154] on div "No" at bounding box center [387, 158] width 280 height 13
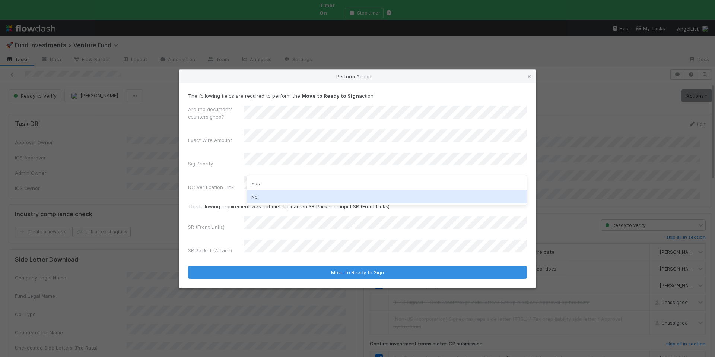
click at [264, 193] on div "No" at bounding box center [387, 196] width 280 height 13
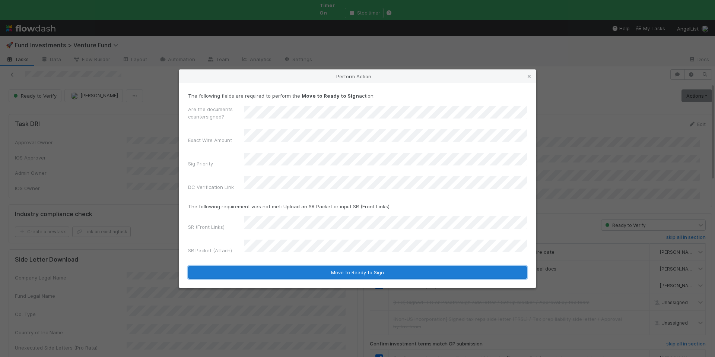
click at [358, 266] on button "Move to Ready to Sign" at bounding box center [357, 272] width 339 height 13
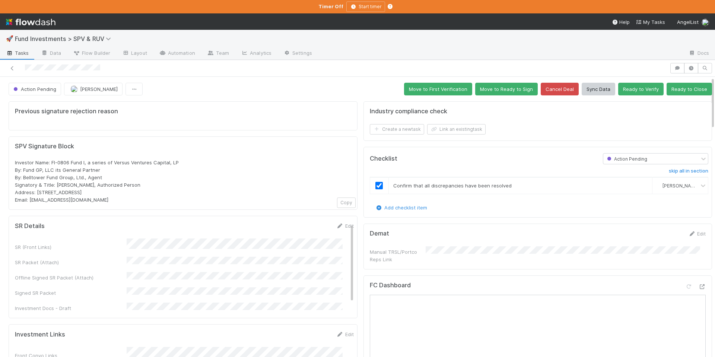
scroll to position [156, 0]
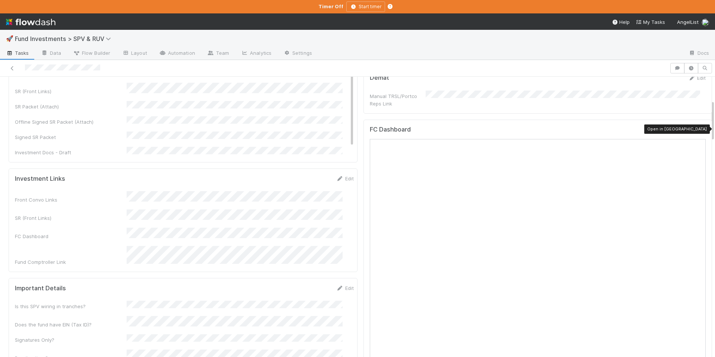
click at [698, 128] on icon at bounding box center [701, 130] width 7 height 5
